Goal: Task Accomplishment & Management: Complete application form

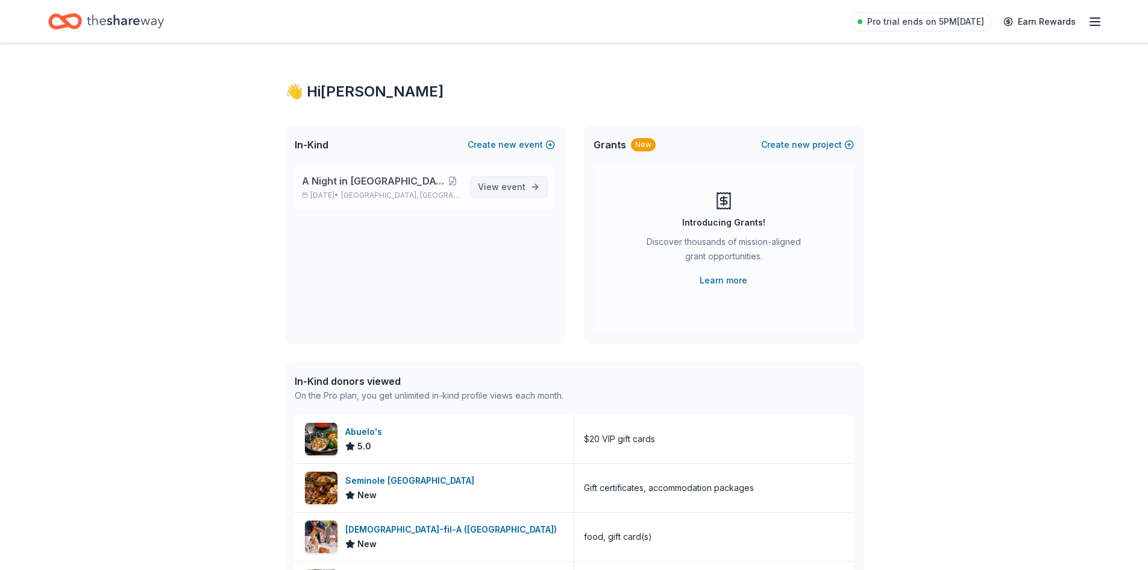
click at [500, 180] on span "View event" at bounding box center [502, 187] width 48 height 14
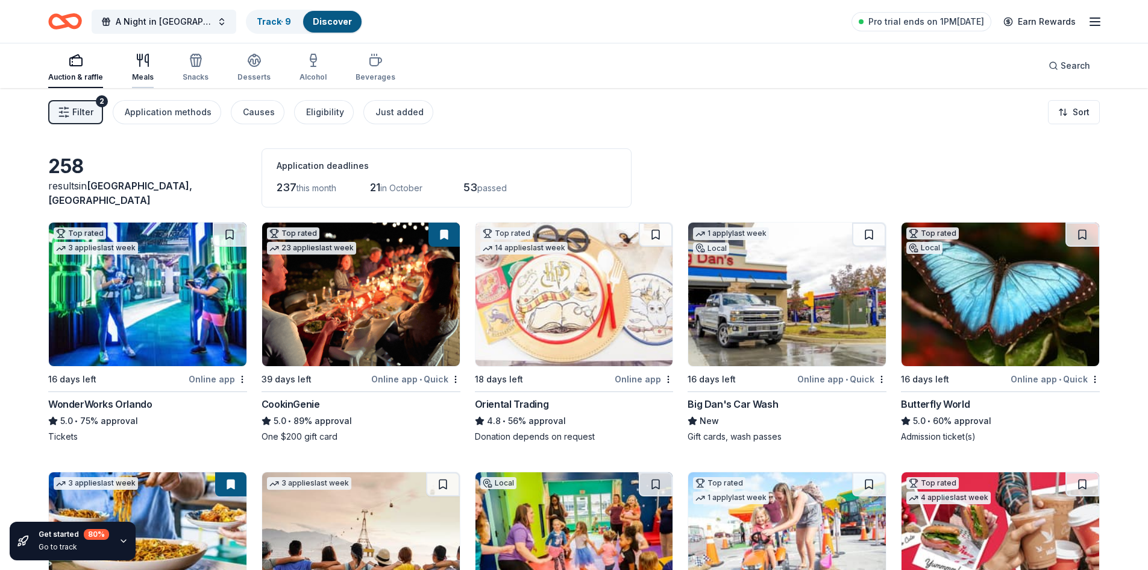
click at [146, 61] on icon "button" at bounding box center [146, 60] width 3 height 12
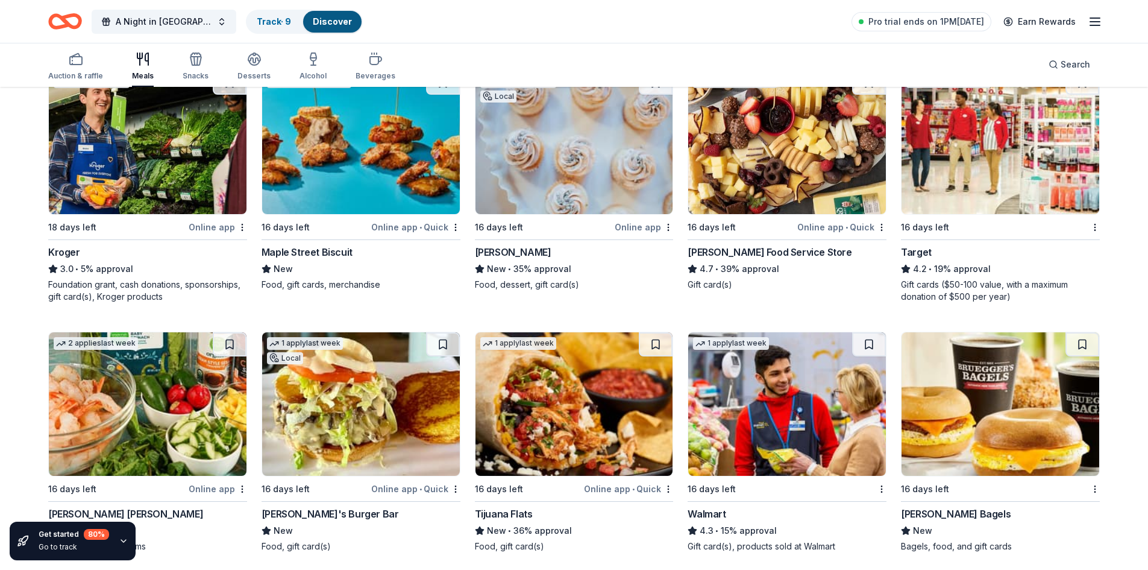
scroll to position [723, 0]
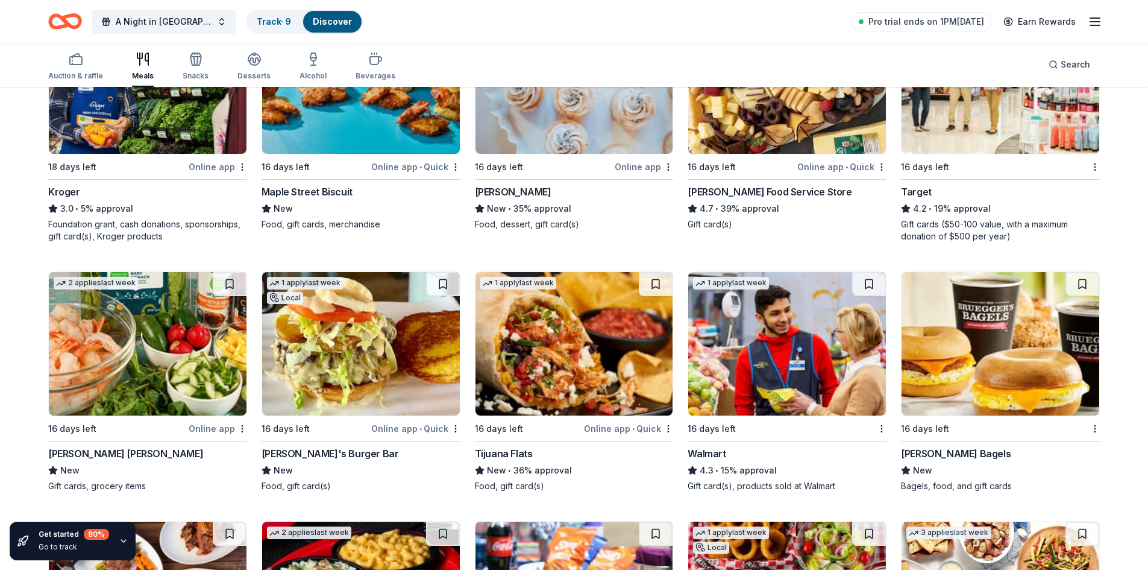
click at [420, 428] on span "•" at bounding box center [421, 429] width 2 height 10
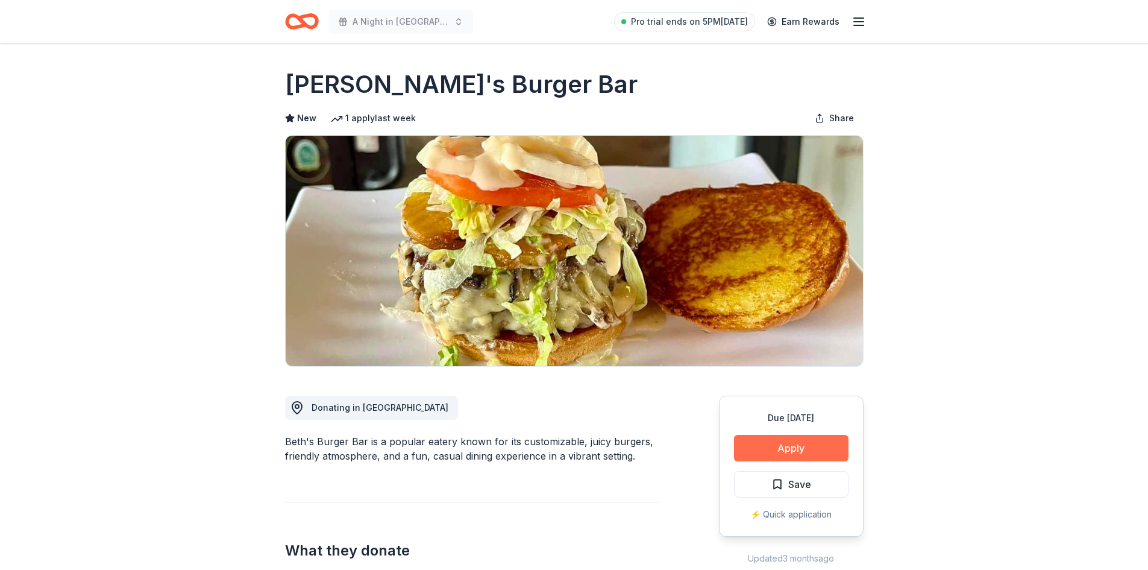
click at [805, 444] on button "Apply" at bounding box center [791, 448] width 115 height 27
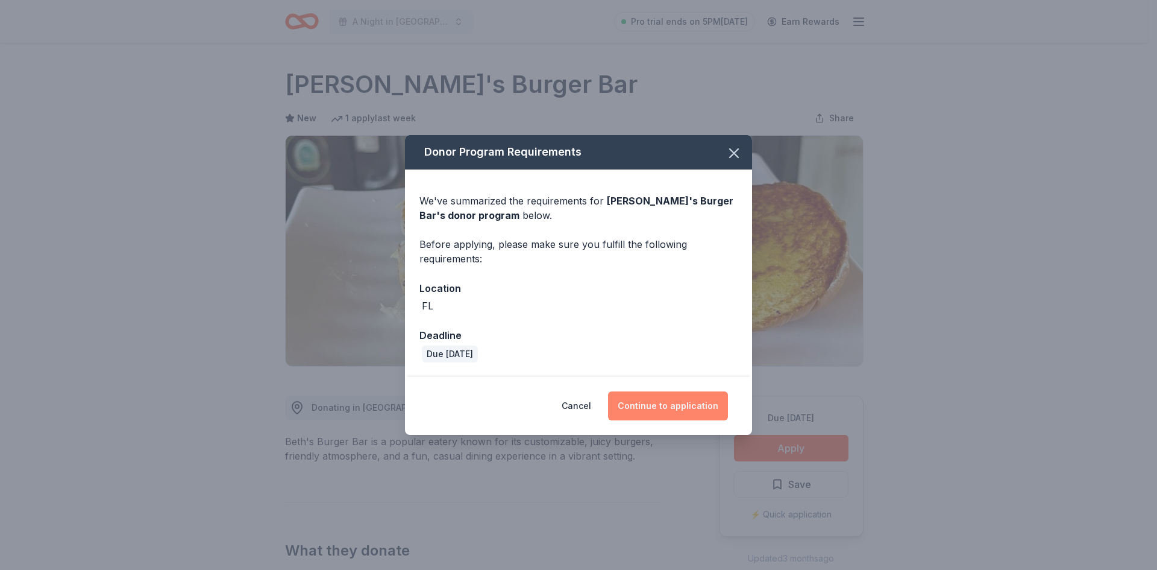
click at [700, 407] on button "Continue to application" at bounding box center [668, 405] width 120 height 29
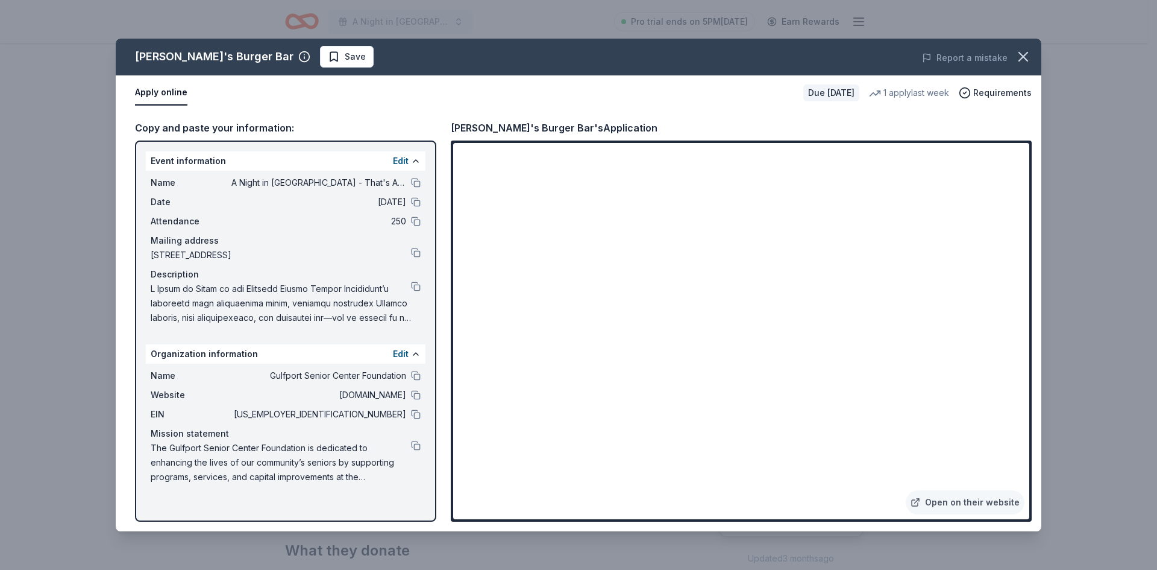
click at [71, 80] on div "Beth's Burger Bar Save Report a mistake Apply online Due in 16 days 1 apply las…" at bounding box center [578, 285] width 1157 height 570
